Goal: Information Seeking & Learning: Find specific fact

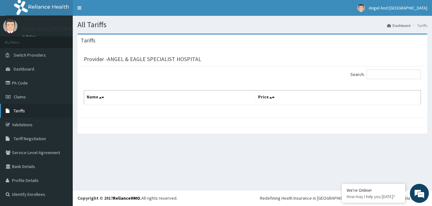
click at [42, 111] on link "Tariffs" at bounding box center [36, 111] width 73 height 14
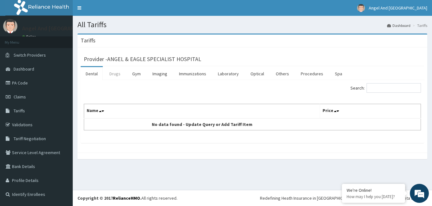
click at [114, 78] on link "Drugs" at bounding box center [114, 73] width 21 height 13
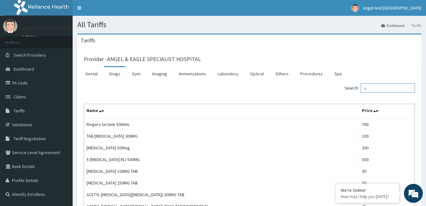
click at [376, 86] on input "a" at bounding box center [388, 87] width 54 height 9
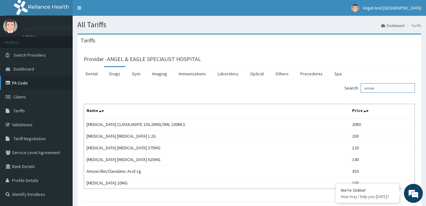
type input "amoxi"
click at [33, 82] on link "PA Code" at bounding box center [36, 83] width 73 height 14
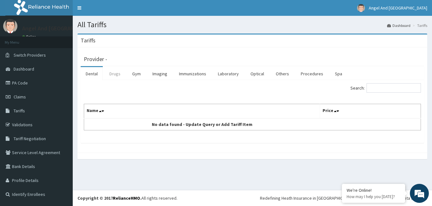
click at [116, 75] on link "Drugs" at bounding box center [114, 73] width 21 height 13
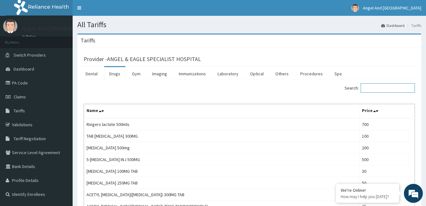
click at [393, 89] on input "Search:" at bounding box center [388, 87] width 54 height 9
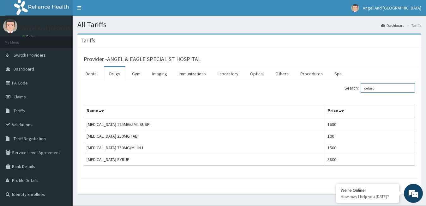
click at [393, 87] on input "cefuro" at bounding box center [388, 87] width 54 height 9
type input "c"
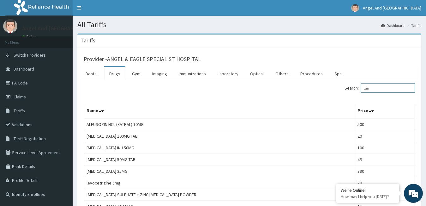
click at [387, 89] on input "zin" at bounding box center [388, 87] width 54 height 9
type input "z"
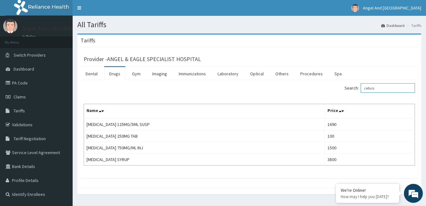
click at [393, 88] on input "cefuro" at bounding box center [388, 87] width 54 height 9
type input "c"
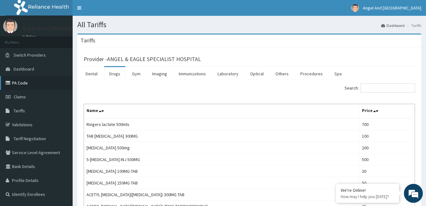
click at [40, 88] on link "PA Code" at bounding box center [36, 83] width 73 height 14
